Goal: Check status

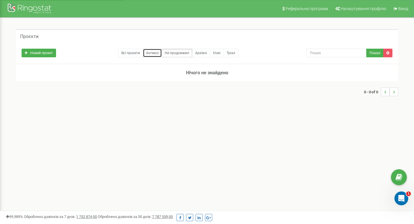
click at [152, 52] on link "Активні" at bounding box center [152, 53] width 19 height 9
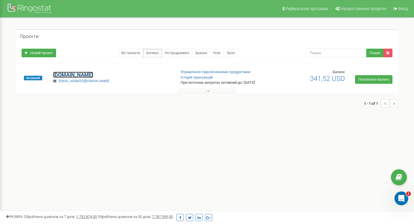
click at [83, 73] on link "[DOMAIN_NAME]" at bounding box center [73, 75] width 40 height 6
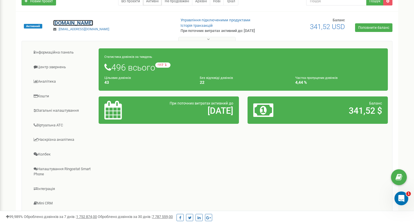
scroll to position [59, 0]
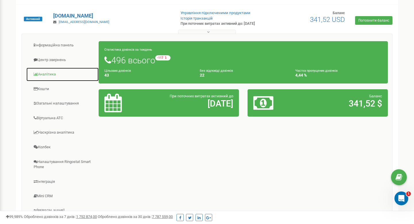
click at [47, 73] on link "Аналiтика" at bounding box center [62, 74] width 73 height 14
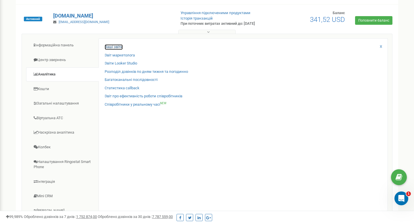
click at [118, 46] on link "Ваші звіти" at bounding box center [114, 46] width 18 height 5
